Goal: Find specific page/section: Find specific page/section

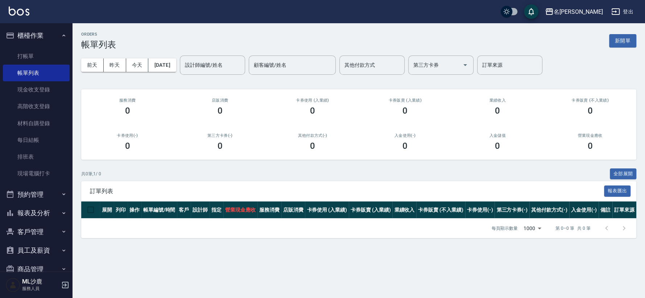
click at [31, 191] on button "預約管理" at bounding box center [36, 194] width 67 height 19
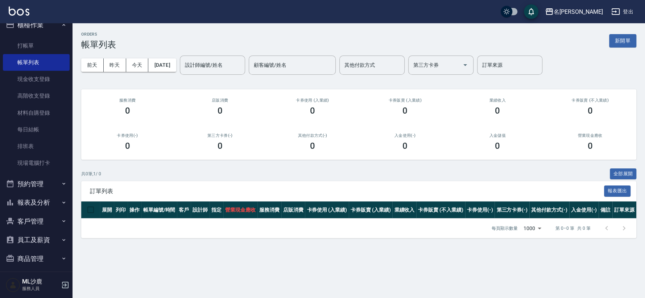
scroll to position [15, 0]
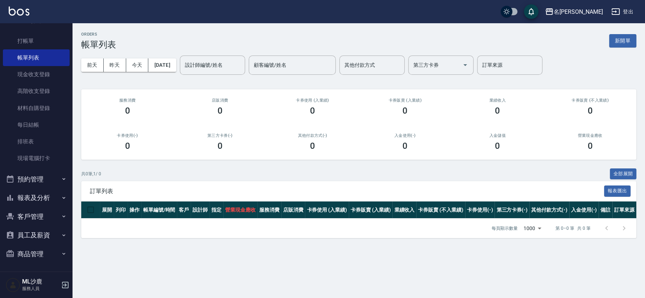
click at [50, 195] on button "報表及分析" at bounding box center [36, 197] width 67 height 19
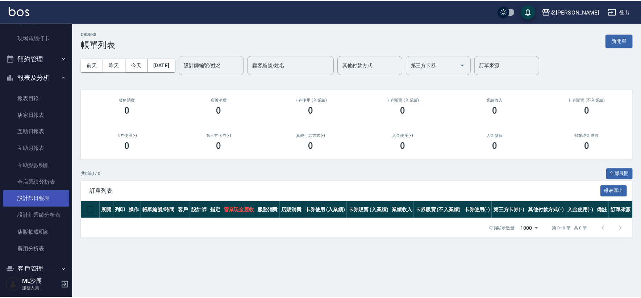
scroll to position [136, 0]
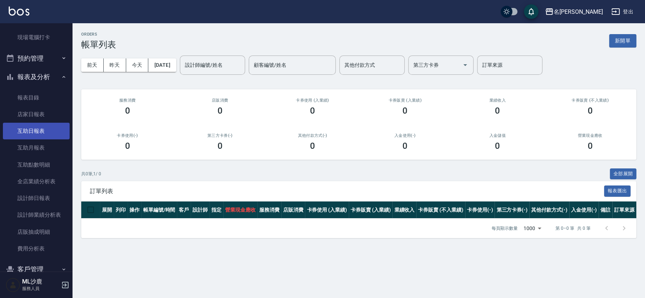
click at [51, 131] on link "互助日報表" at bounding box center [36, 131] width 67 height 17
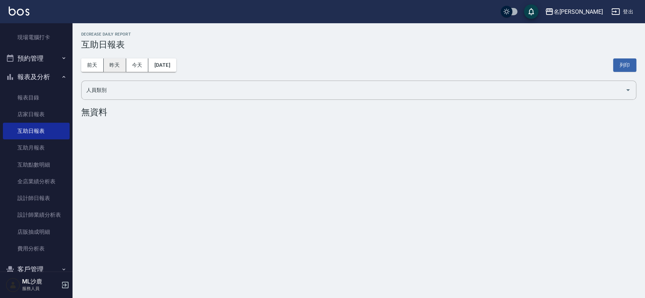
click at [111, 69] on button "昨天" at bounding box center [115, 64] width 22 height 13
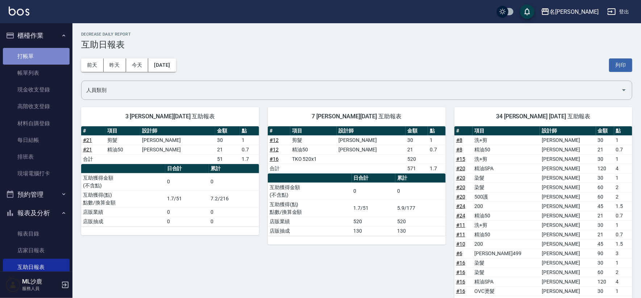
click at [46, 56] on link "打帳單" at bounding box center [36, 56] width 67 height 17
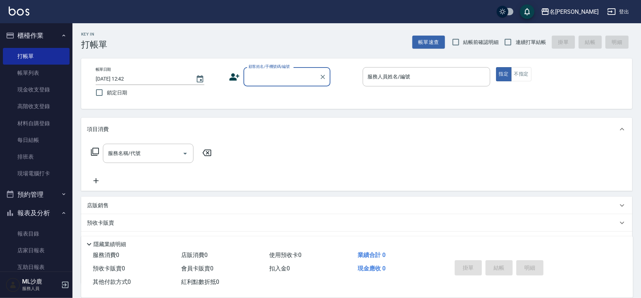
click at [45, 210] on button "報表及分析" at bounding box center [36, 212] width 67 height 19
